Goal: Transaction & Acquisition: Purchase product/service

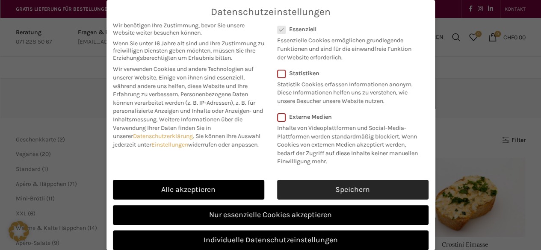
click at [341, 200] on link "Speichern" at bounding box center [352, 190] width 151 height 20
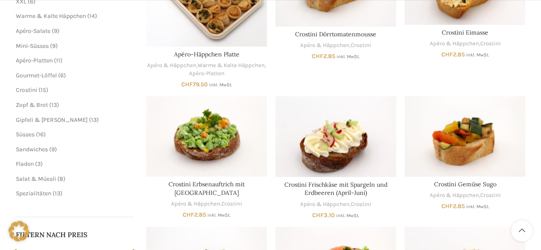
scroll to position [213, 0]
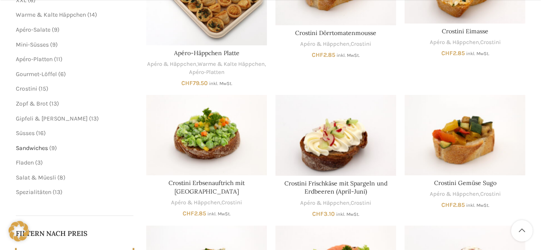
click at [33, 147] on span "Sandwiches" at bounding box center [32, 147] width 32 height 7
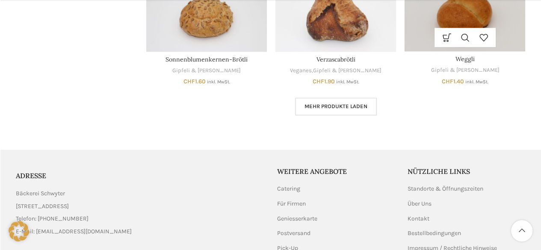
scroll to position [553, 0]
click at [336, 109] on span "Mehr Produkte laden" at bounding box center [335, 106] width 63 height 7
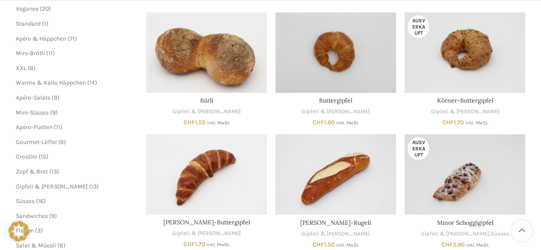
scroll to position [146, 0]
click at [39, 169] on span "Zopf & Brot" at bounding box center [32, 171] width 32 height 7
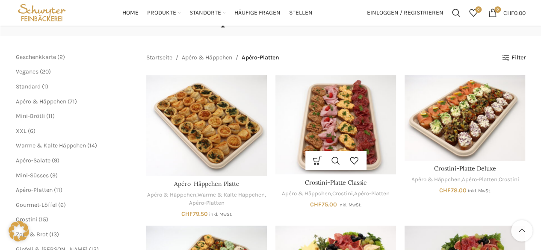
scroll to position [79, 0]
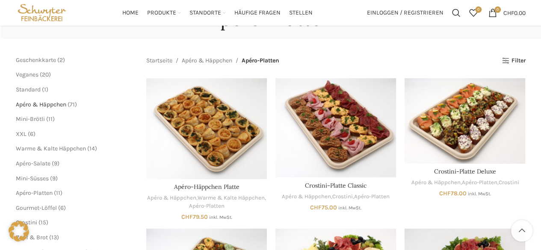
click at [46, 106] on span "Apéro & Häppchen" at bounding box center [41, 104] width 50 height 7
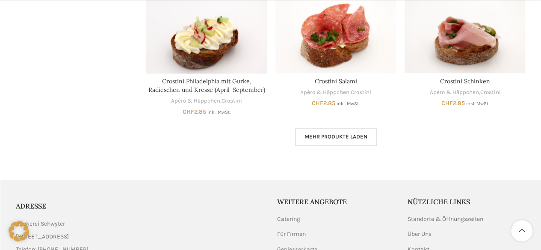
scroll to position [570, 0]
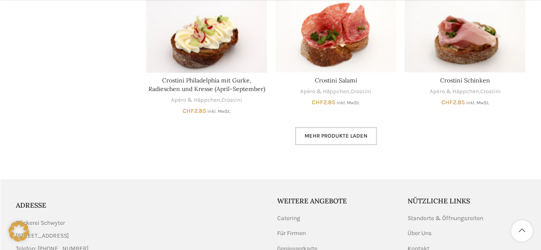
click at [351, 137] on span "Mehr Produkte laden" at bounding box center [335, 135] width 63 height 7
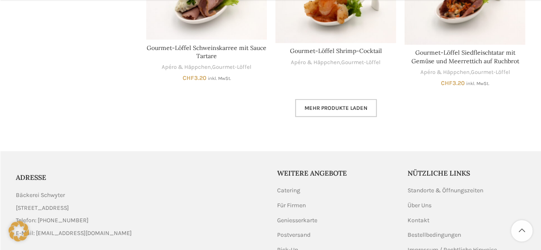
scroll to position [1157, 0]
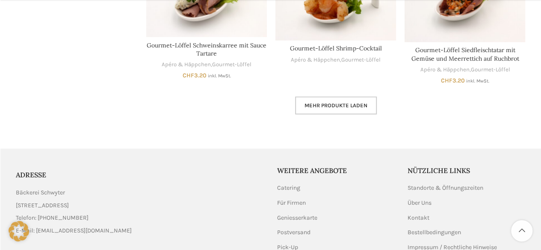
click at [335, 103] on span "Mehr Produkte laden" at bounding box center [335, 105] width 63 height 7
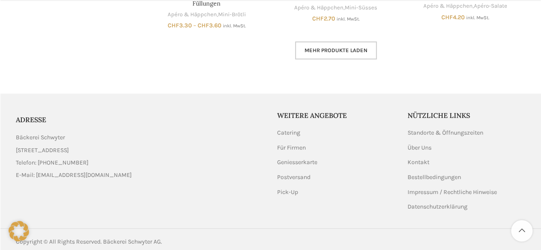
scroll to position [1745, 0]
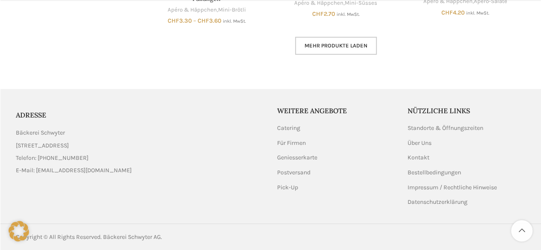
click at [335, 50] on link "Mehr Produkte laden" at bounding box center [336, 46] width 82 height 18
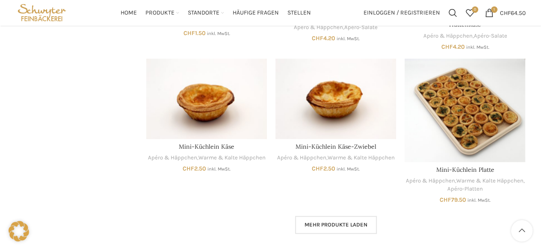
scroll to position [2102, 0]
click at [342, 222] on span "Mehr Produkte laden" at bounding box center [335, 225] width 63 height 7
click at [0, 0] on span "Lädt..." at bounding box center [0, 0] width 0 height 0
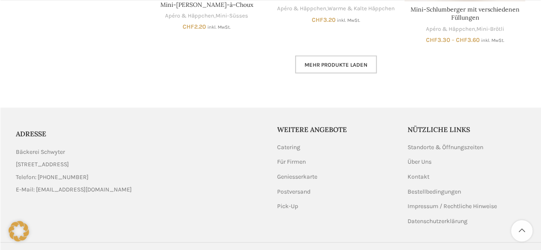
scroll to position [2785, 0]
click at [349, 61] on span "Mehr Produkte laden" at bounding box center [335, 64] width 63 height 7
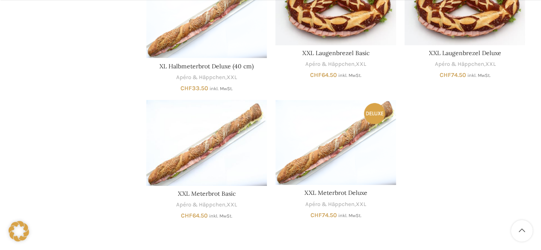
scroll to position [3135, 0]
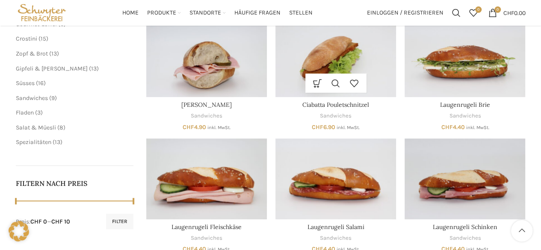
scroll to position [212, 0]
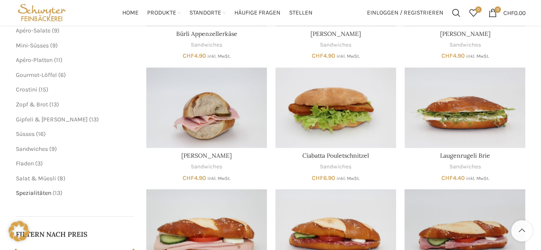
click at [40, 190] on span "Spezialitäten" at bounding box center [33, 192] width 35 height 7
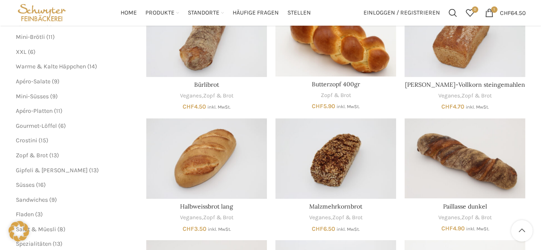
scroll to position [158, 0]
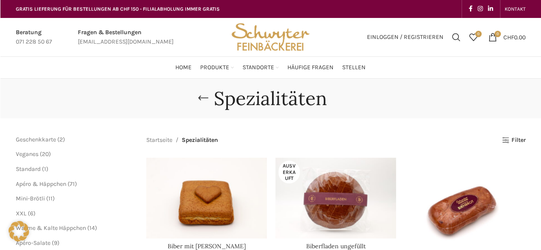
scroll to position [40, 0]
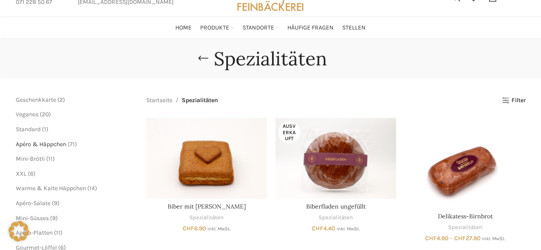
click at [45, 142] on span "Apéro & Häppchen" at bounding box center [41, 144] width 50 height 7
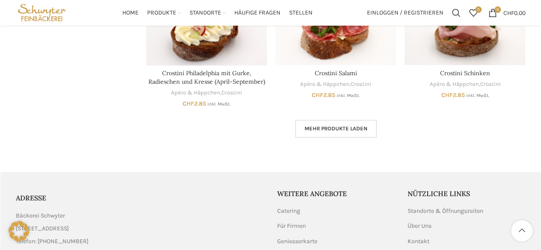
scroll to position [575, 0]
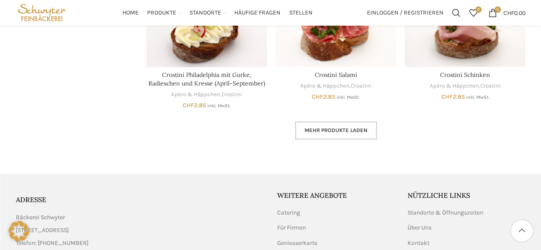
click at [331, 126] on link "Mehr Produkte laden" at bounding box center [336, 130] width 82 height 18
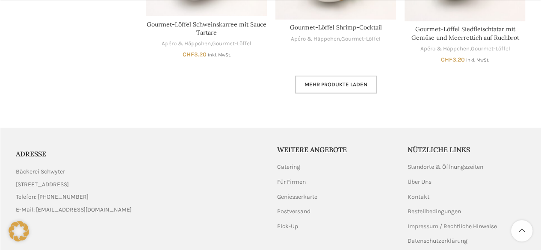
scroll to position [1177, 0]
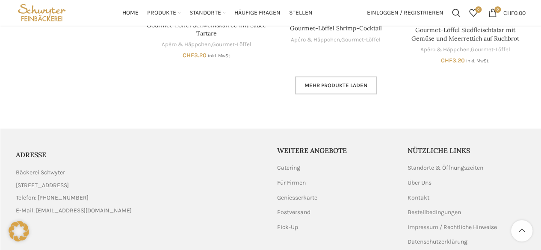
click at [358, 79] on link "Mehr Produkte laden" at bounding box center [336, 85] width 82 height 18
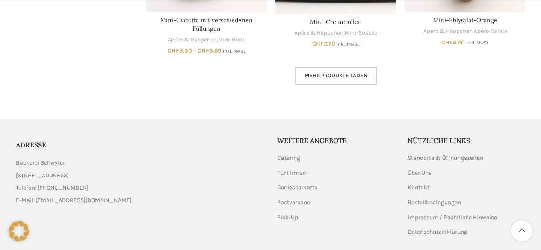
scroll to position [1745, 0]
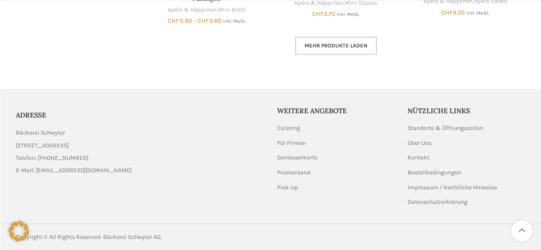
click at [348, 49] on link "Mehr Produkte laden" at bounding box center [336, 46] width 82 height 18
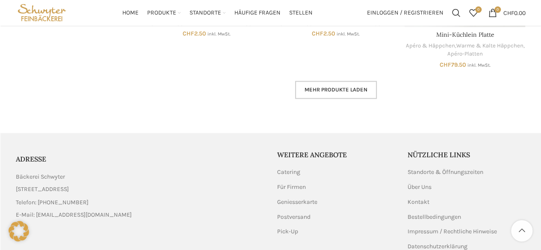
scroll to position [2273, 0]
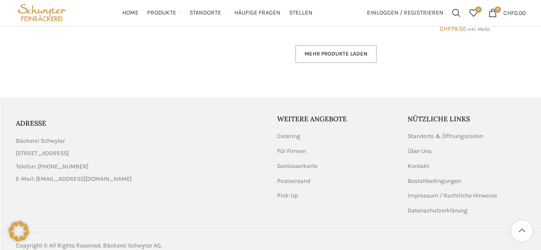
click at [348, 49] on link "Mehr Produkte laden" at bounding box center [336, 54] width 82 height 18
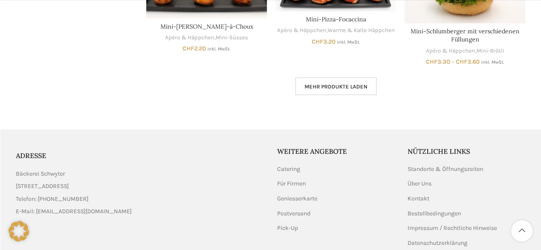
scroll to position [2765, 0]
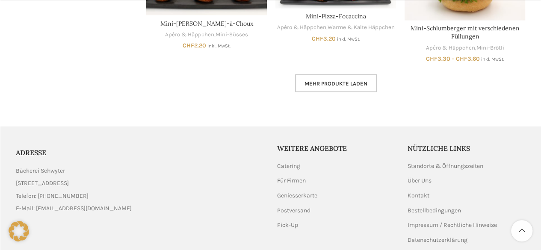
click at [341, 80] on span "Mehr Produkte laden" at bounding box center [335, 83] width 63 height 7
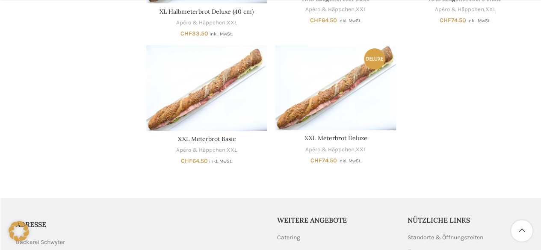
scroll to position [3180, 0]
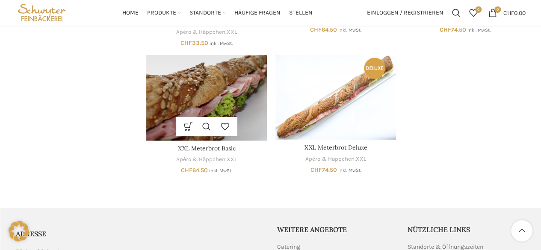
click at [209, 87] on img "XXL Meterbrot Basic" at bounding box center [206, 98] width 121 height 86
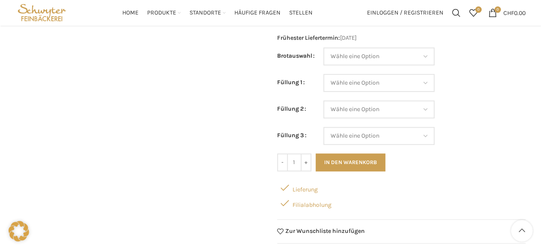
scroll to position [218, 0]
click at [368, 57] on select "Wähle eine Option Baguette Paillasse dunkel Paillasse knusper (Bild) Laugenbagu…" at bounding box center [378, 57] width 111 height 18
select select "Laugenbaguette"
click at [323, 48] on select "Wähle eine Option Baguette Paillasse dunkel Paillasse knusper (Bild) Laugenbagu…" at bounding box center [378, 57] width 111 height 18
click at [353, 84] on select "Wähle eine Option Salami Schinken Fleischkäse Trutenschinken Appenzellerkäse Gr…" at bounding box center [378, 84] width 111 height 18
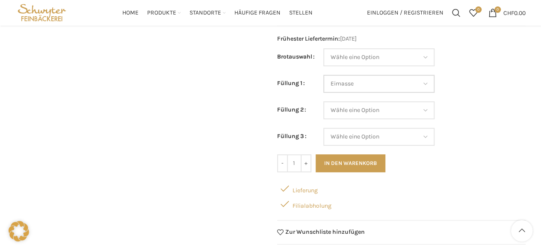
click at [323, 75] on select "Wähle eine Option Salami Schinken Fleischkäse Trutenschinken Appenzellerkäse Gr…" at bounding box center [378, 84] width 111 height 18
select select "Eimasse"
click at [377, 109] on select "Wähle eine Option Salami Schinken Fleischkäse Trutenschinken Appenzellerkäse Gr…" at bounding box center [378, 110] width 111 height 18
select select "Thonmasse"
click at [323, 101] on select "Wähle eine Option Salami Schinken Fleischkäse Trutenschinken Appenzellerkäse Gr…" at bounding box center [378, 110] width 111 height 18
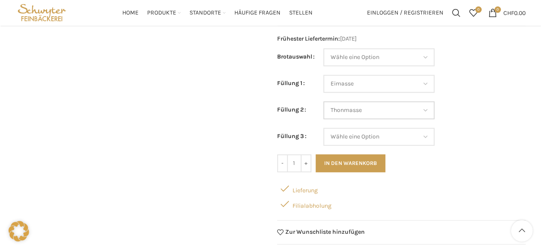
select select "Eimasse"
select select "Thonmasse"
click at [381, 138] on select "Wähle eine Option Salami Schinken Fleischkäse Trutenschinken Appenzellerkäse Gr…" at bounding box center [378, 137] width 111 height 18
select select "Schinken"
click at [323, 128] on select "Wähle eine Option Salami Schinken Fleischkäse Trutenschinken Appenzellerkäse Gr…" at bounding box center [378, 137] width 111 height 18
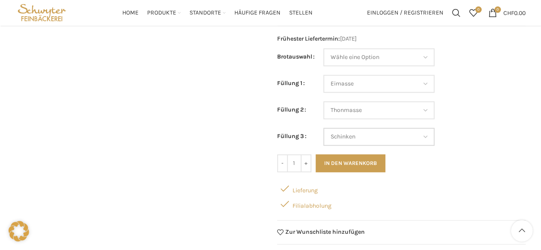
select select "Eimasse"
select select "Thonmasse"
select select "Schinken"
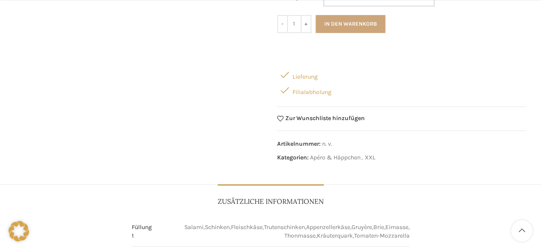
scroll to position [358, 0]
click at [362, 22] on button "In den Warenkorb" at bounding box center [350, 24] width 70 height 18
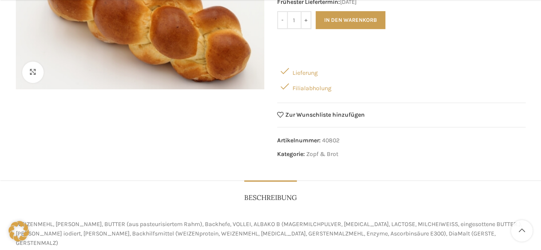
scroll to position [173, 0]
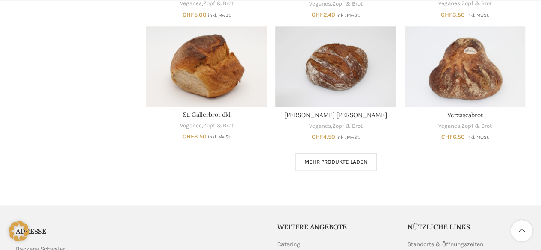
scroll to position [498, 0]
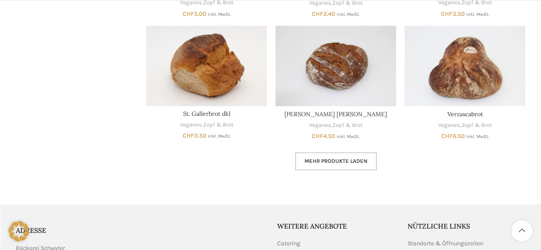
click at [336, 162] on span "Mehr Produkte laden" at bounding box center [335, 161] width 63 height 7
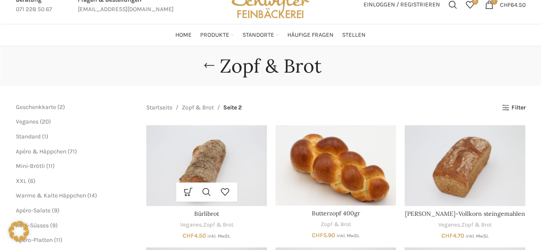
scroll to position [33, 0]
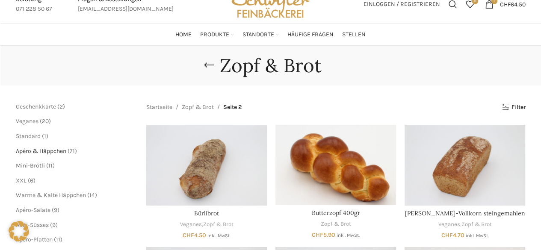
click at [59, 153] on span "Apéro & Häppchen" at bounding box center [41, 150] width 50 height 7
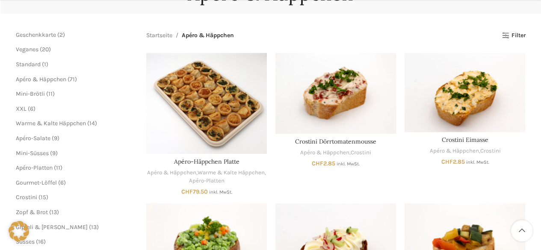
scroll to position [109, 0]
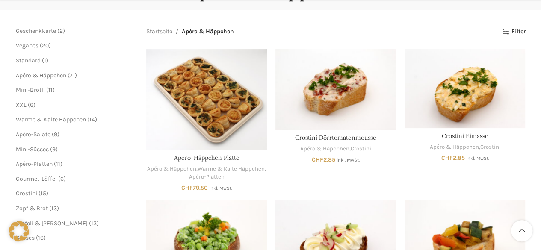
click at [36, 159] on ul "Mini-Brötli 11 11 Produkte XXL 6 6 Produkte Warme & Kalte Häppchen 14 14 Produk…" at bounding box center [75, 142] width 118 height 112
click at [36, 166] on span "Apéro-Platten" at bounding box center [34, 163] width 37 height 7
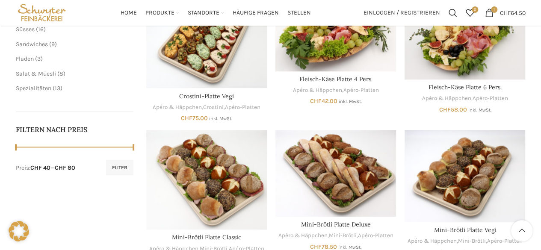
scroll to position [216, 0]
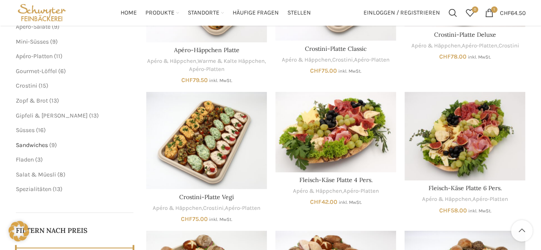
click at [38, 144] on span "Sandwiches" at bounding box center [32, 144] width 32 height 7
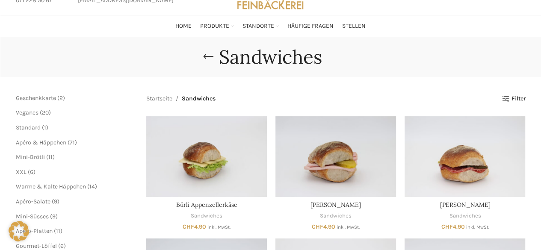
scroll to position [40, 0]
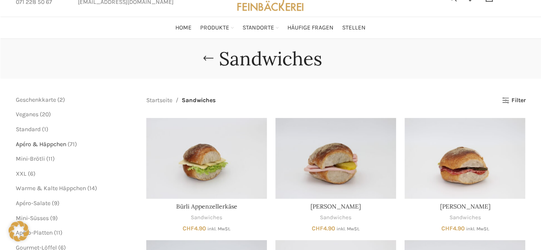
click at [32, 144] on span "Apéro & Häppchen" at bounding box center [41, 144] width 50 height 7
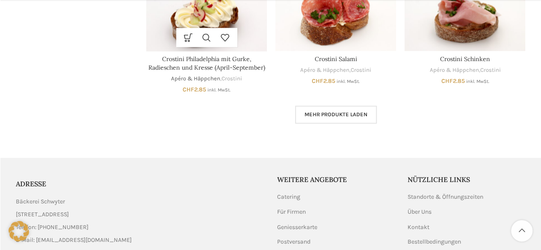
scroll to position [594, 0]
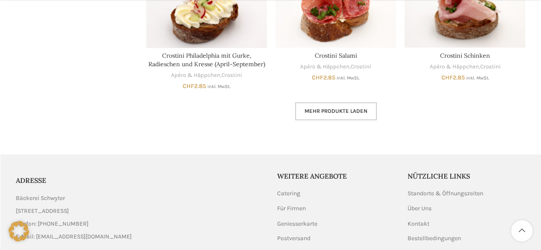
click at [317, 112] on span "Mehr Produkte laden" at bounding box center [335, 111] width 63 height 7
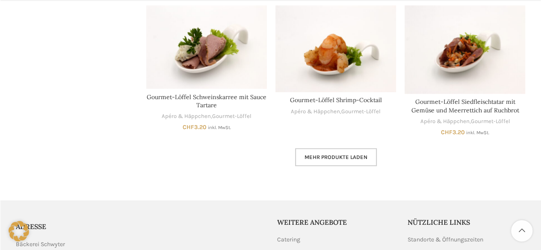
scroll to position [1216, 0]
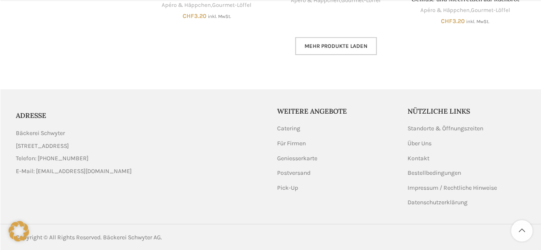
click at [334, 43] on span "Mehr Produkte laden" at bounding box center [335, 46] width 63 height 7
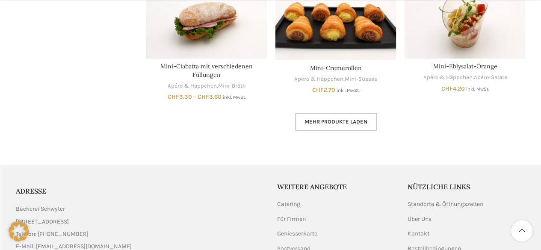
scroll to position [1745, 0]
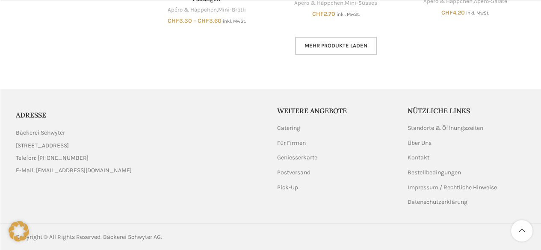
click at [335, 42] on span "Mehr Produkte laden" at bounding box center [335, 45] width 63 height 7
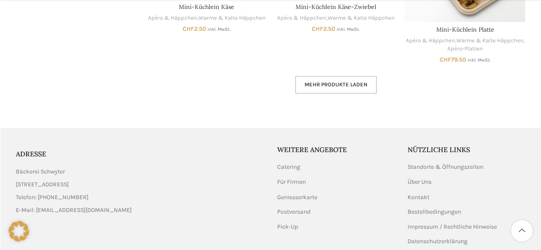
scroll to position [2273, 0]
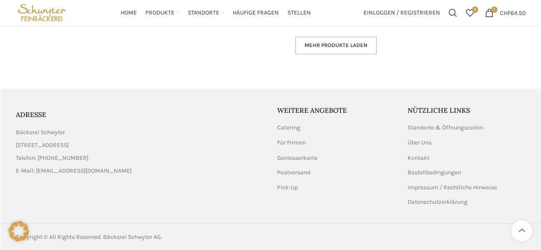
click at [344, 49] on link "Mehr Produkte laden" at bounding box center [336, 45] width 82 height 18
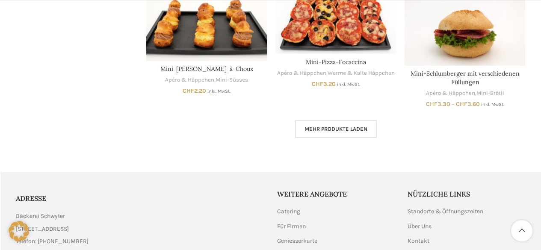
scroll to position [2712, 0]
click at [337, 131] on span "Mehr Produkte laden" at bounding box center [335, 128] width 63 height 7
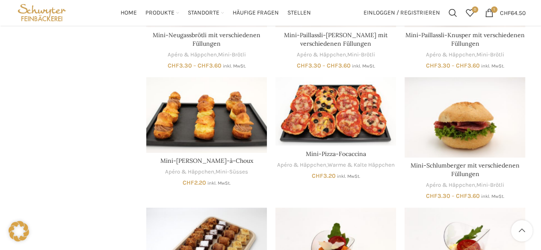
scroll to position [2619, 0]
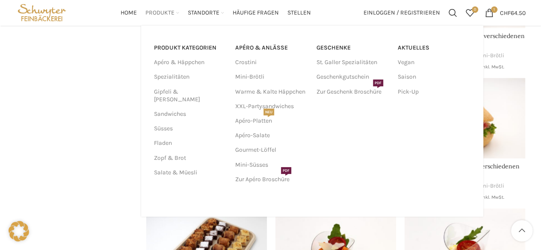
click at [168, 26] on div "PRODUKT KATEGORIEN Apéro & Häppchen Spezialitäten Gipfeli & Brötli Sandwiches S…" at bounding box center [312, 121] width 342 height 191
click at [184, 66] on link "Apéro & Häppchen" at bounding box center [189, 62] width 71 height 15
click at [268, 177] on link "Zur Apéro Broschüre PDF" at bounding box center [271, 179] width 73 height 15
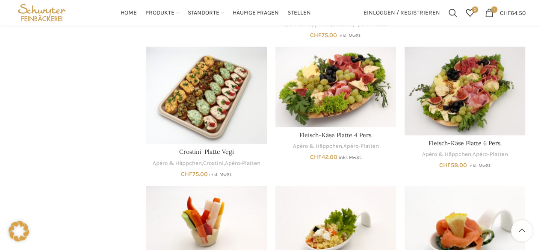
scroll to position [786, 0]
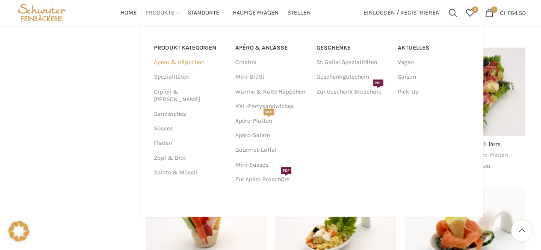
click at [179, 61] on link "Apéro & Häppchen" at bounding box center [189, 62] width 71 height 15
click at [254, 123] on link "Apéro-Platten NEU" at bounding box center [271, 121] width 73 height 15
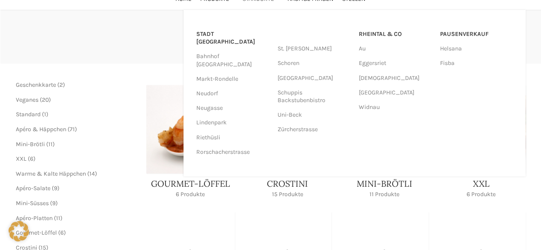
scroll to position [69, 0]
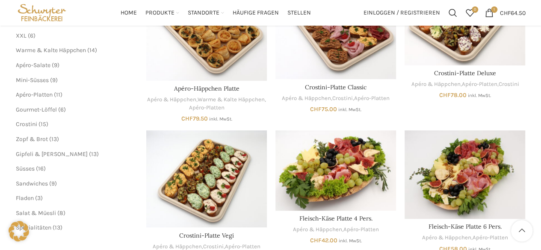
scroll to position [158, 0]
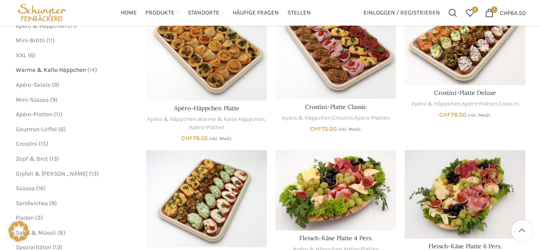
click at [45, 67] on span "Warme & Kalte Häppchen" at bounding box center [51, 69] width 70 height 7
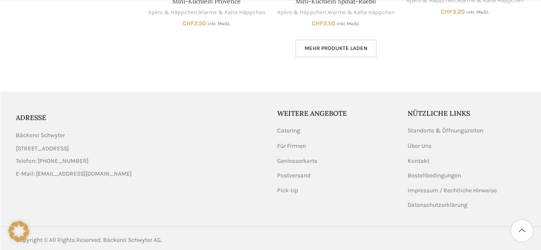
scroll to position [673, 0]
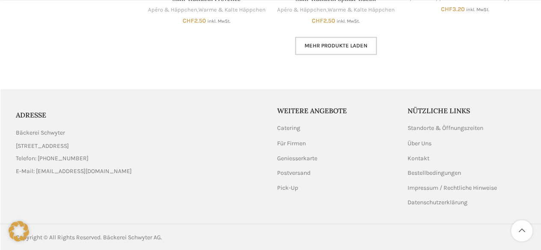
click at [343, 43] on span "Mehr Produkte laden" at bounding box center [335, 45] width 63 height 7
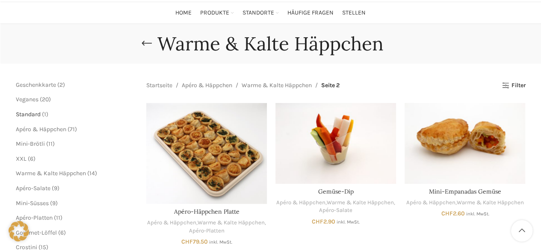
scroll to position [55, 0]
click at [45, 129] on span "Apéro & Häppchen" at bounding box center [41, 128] width 50 height 7
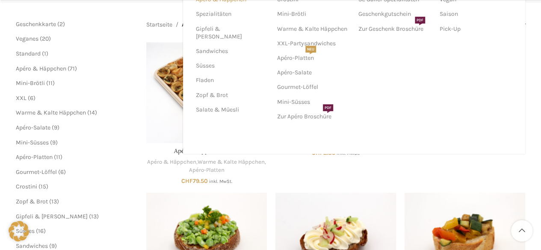
scroll to position [123, 0]
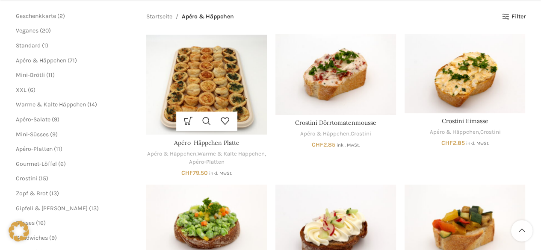
click at [164, 57] on img "Apéro-Häppchen Platte" at bounding box center [206, 84] width 121 height 101
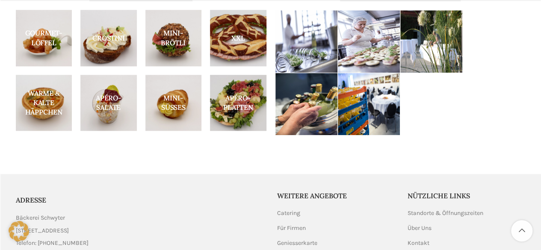
scroll to position [459, 0]
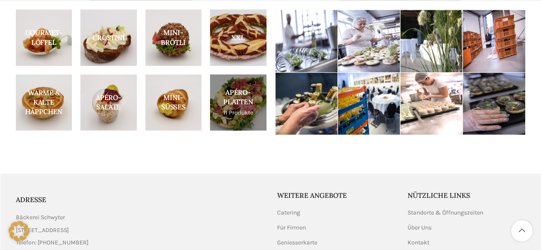
click at [231, 109] on link "Product category apero-platten" at bounding box center [238, 102] width 56 height 56
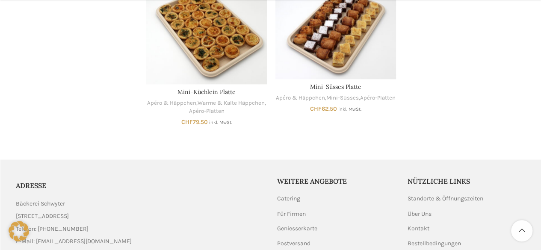
scroll to position [678, 0]
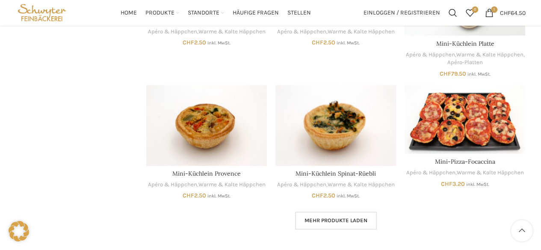
scroll to position [497, 0]
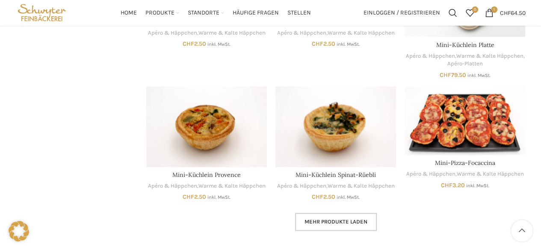
click at [329, 223] on span "Mehr Produkte laden" at bounding box center [335, 221] width 63 height 7
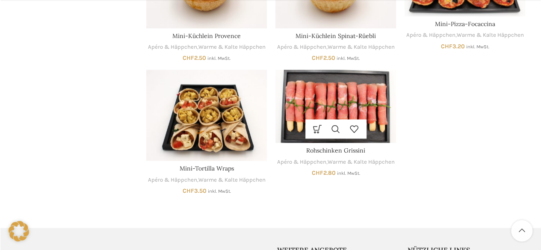
scroll to position [637, 0]
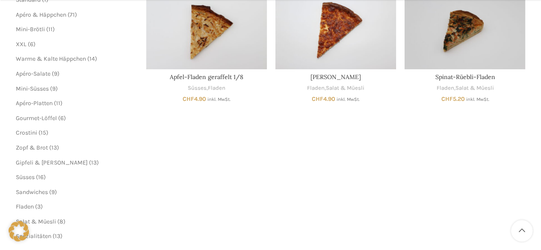
scroll to position [170, 0]
click at [37, 88] on span "Mini-Süsses" at bounding box center [32, 88] width 33 height 7
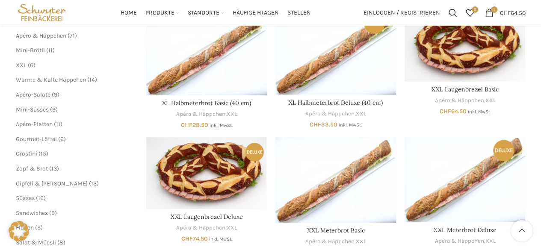
scroll to position [148, 0]
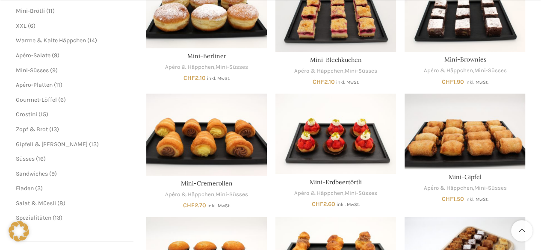
scroll to position [188, 0]
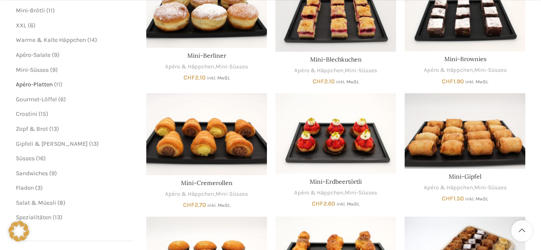
click at [39, 82] on span "Apéro-Platten" at bounding box center [34, 84] width 37 height 7
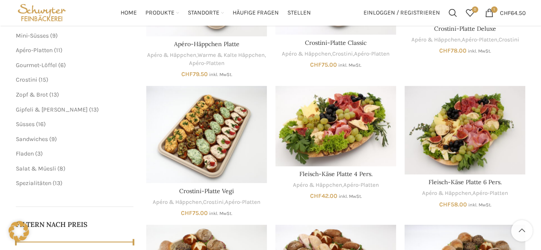
scroll to position [215, 0]
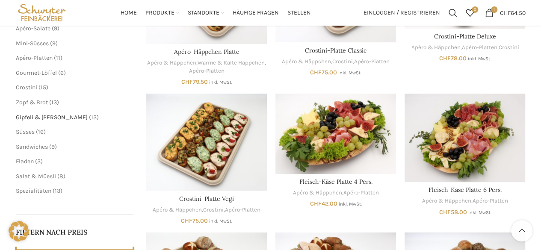
click at [33, 117] on span "Gipfeli & [PERSON_NAME]" at bounding box center [52, 117] width 72 height 7
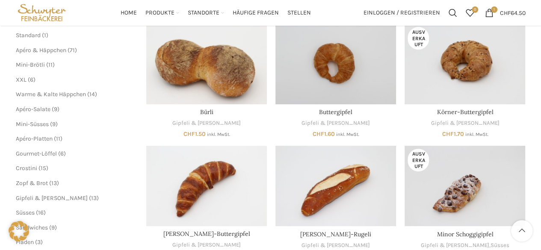
scroll to position [100, 0]
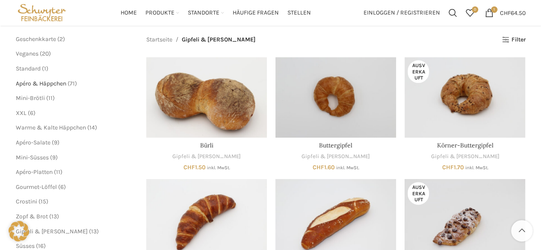
click at [53, 80] on span "Apéro & Häppchen" at bounding box center [41, 83] width 50 height 7
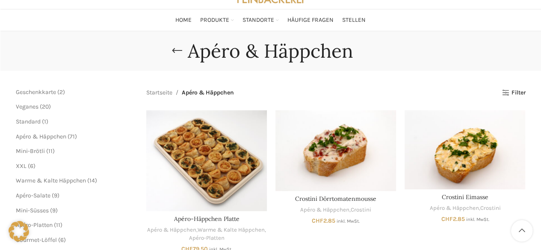
scroll to position [48, 0]
click at [37, 136] on span "Apéro & Häppchen" at bounding box center [41, 135] width 50 height 7
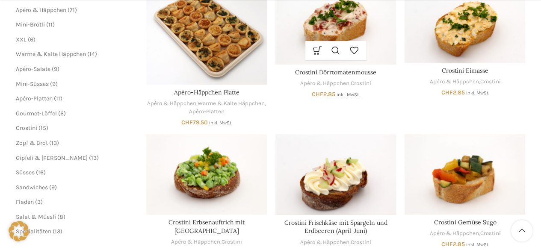
scroll to position [174, 0]
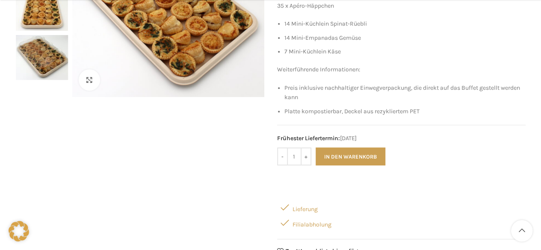
scroll to position [188, 0]
